Goal: Navigation & Orientation: Find specific page/section

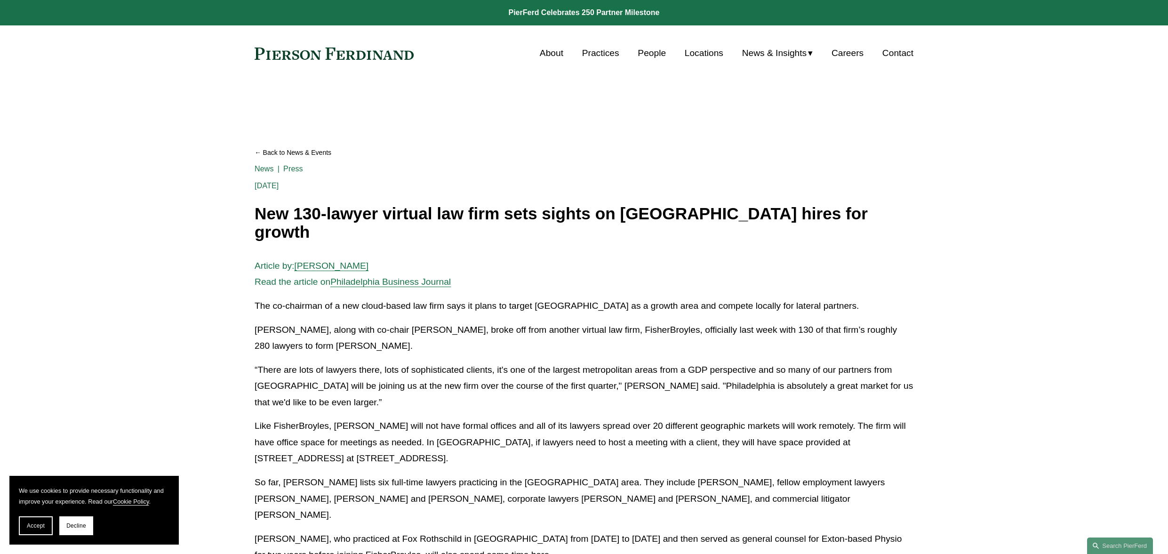
click at [710, 50] on link "Locations" at bounding box center [704, 53] width 39 height 18
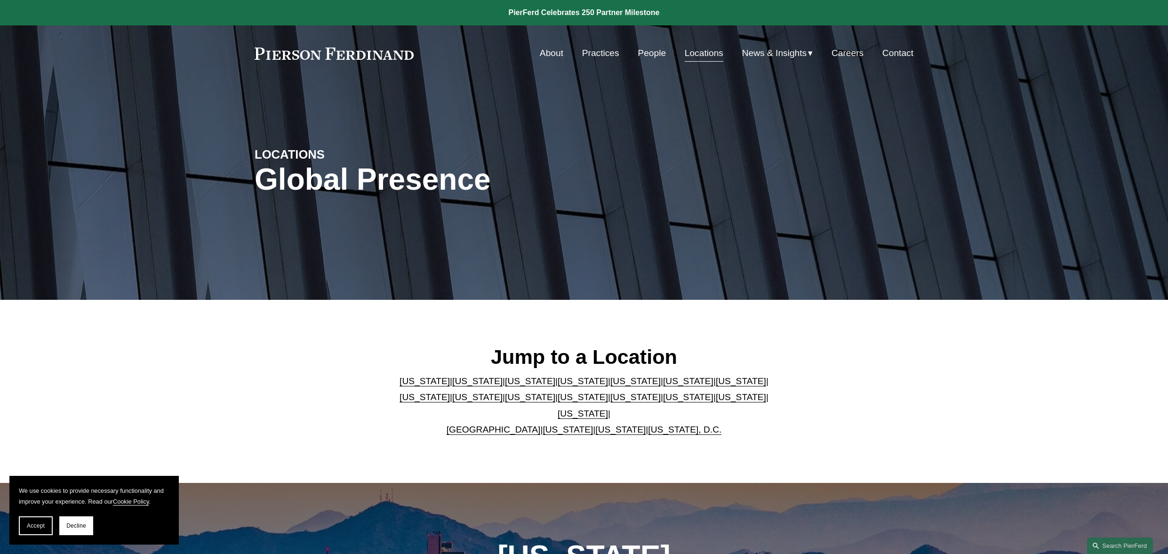
click at [847, 57] on link "Careers" at bounding box center [847, 53] width 32 height 18
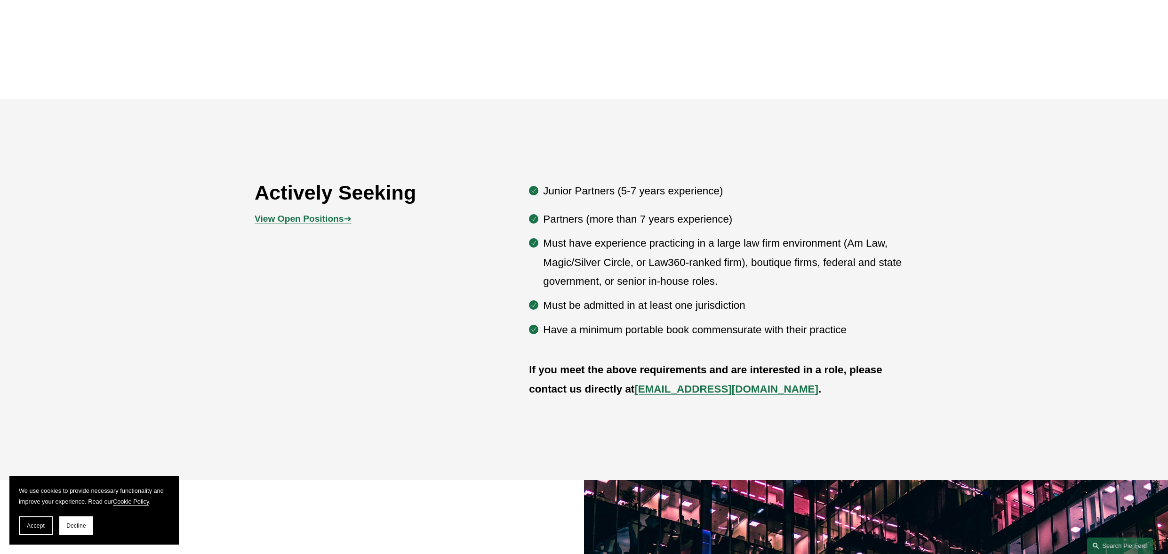
scroll to position [567, 0]
